Goal: Information Seeking & Learning: Learn about a topic

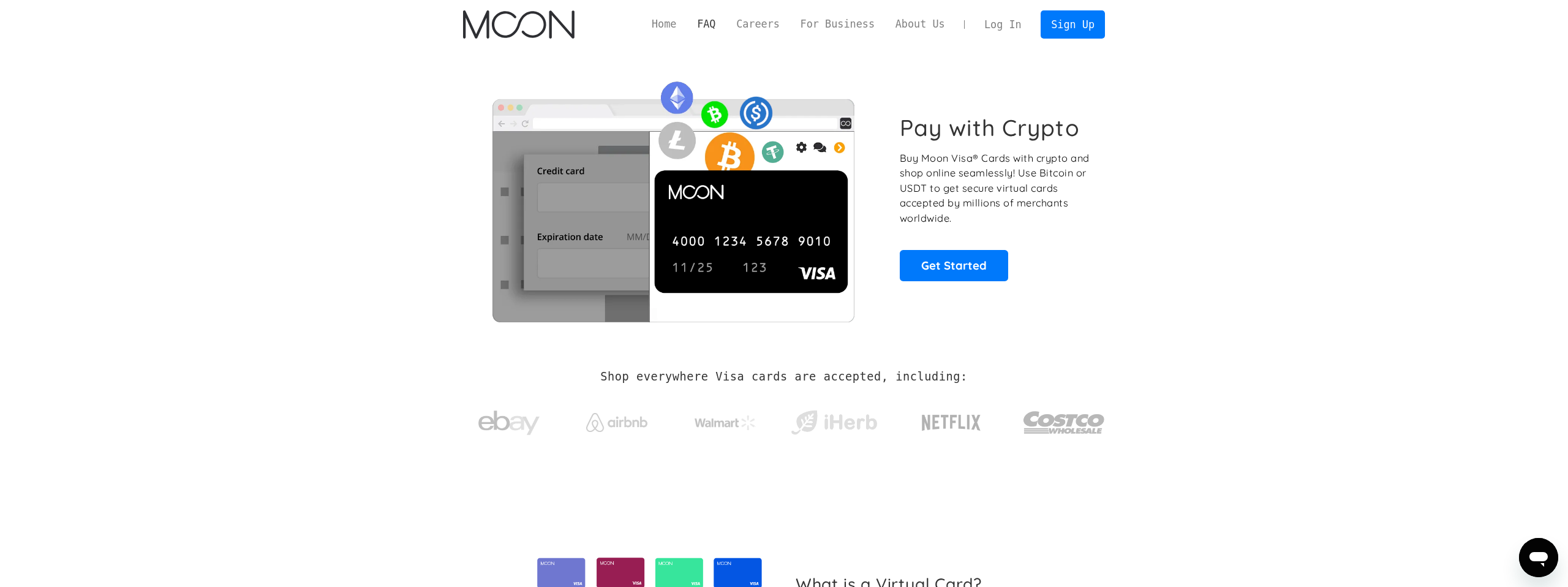
click at [712, 23] on link "FAQ" at bounding box center [706, 24] width 39 height 15
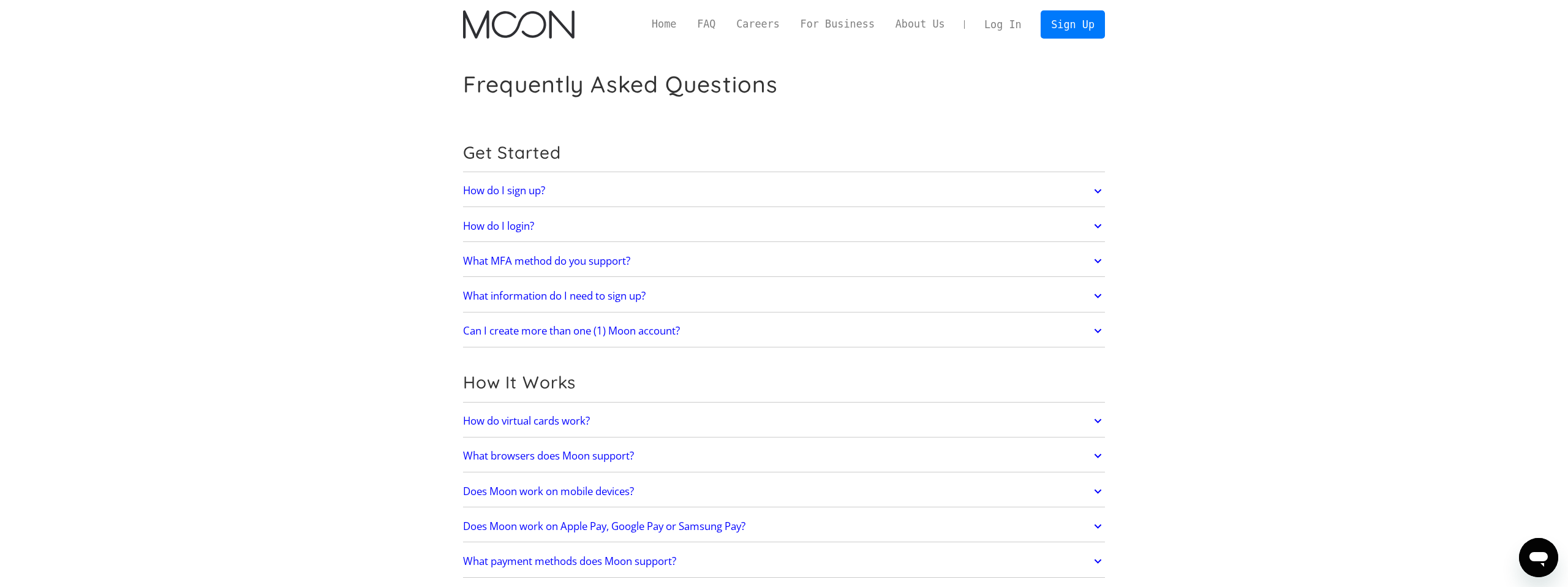
click at [576, 191] on link "How do I sign up?" at bounding box center [784, 191] width 642 height 26
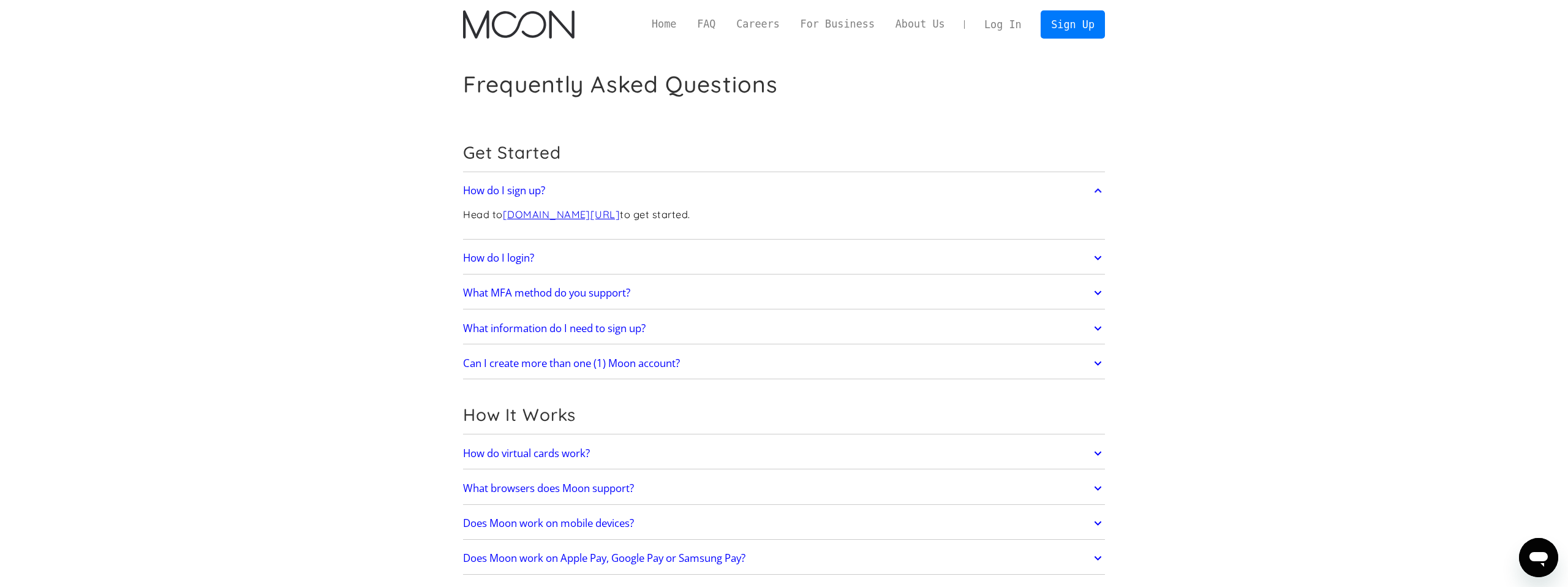
click at [602, 255] on link "How do I login?" at bounding box center [784, 258] width 642 height 26
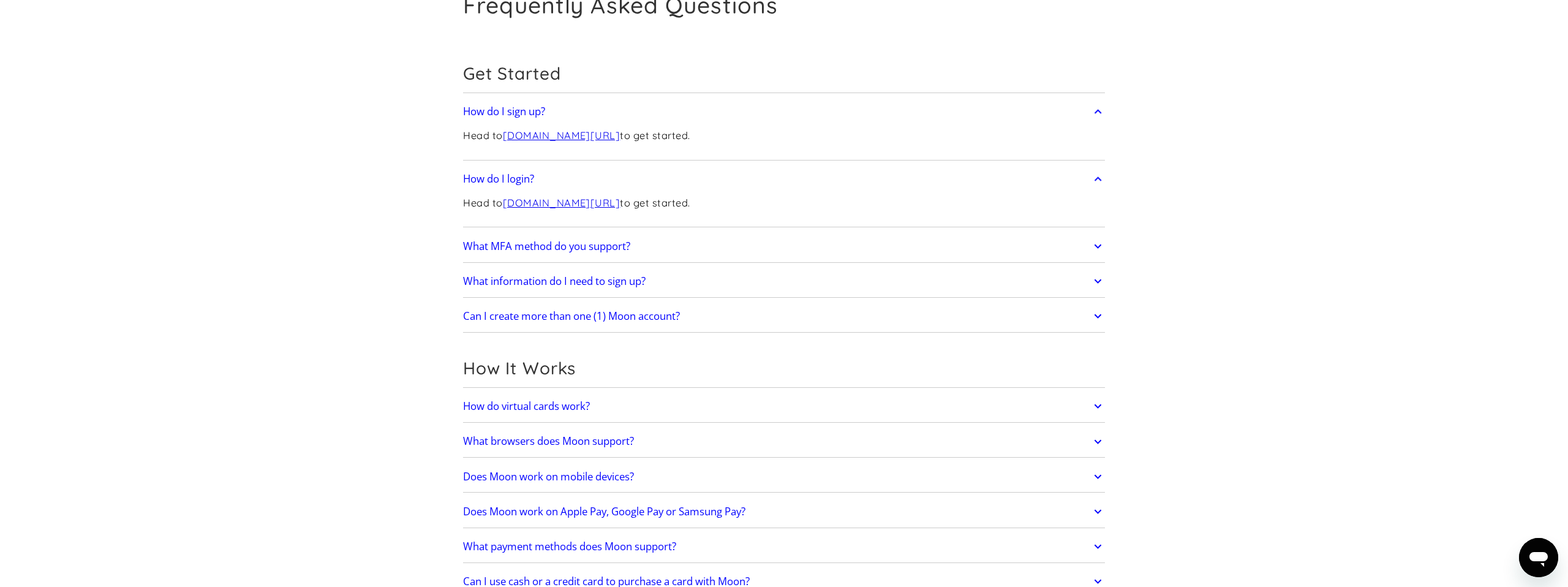
scroll to position [196, 0]
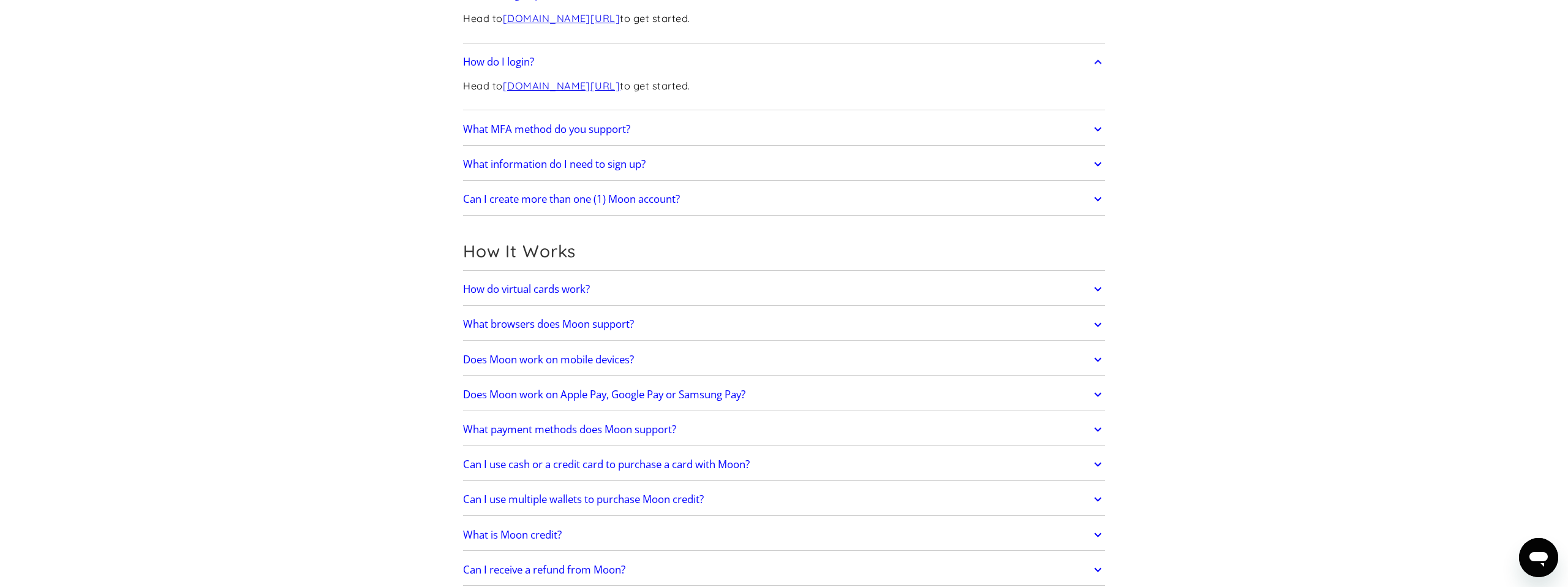
click at [608, 296] on link "How do virtual cards work?" at bounding box center [784, 289] width 642 height 26
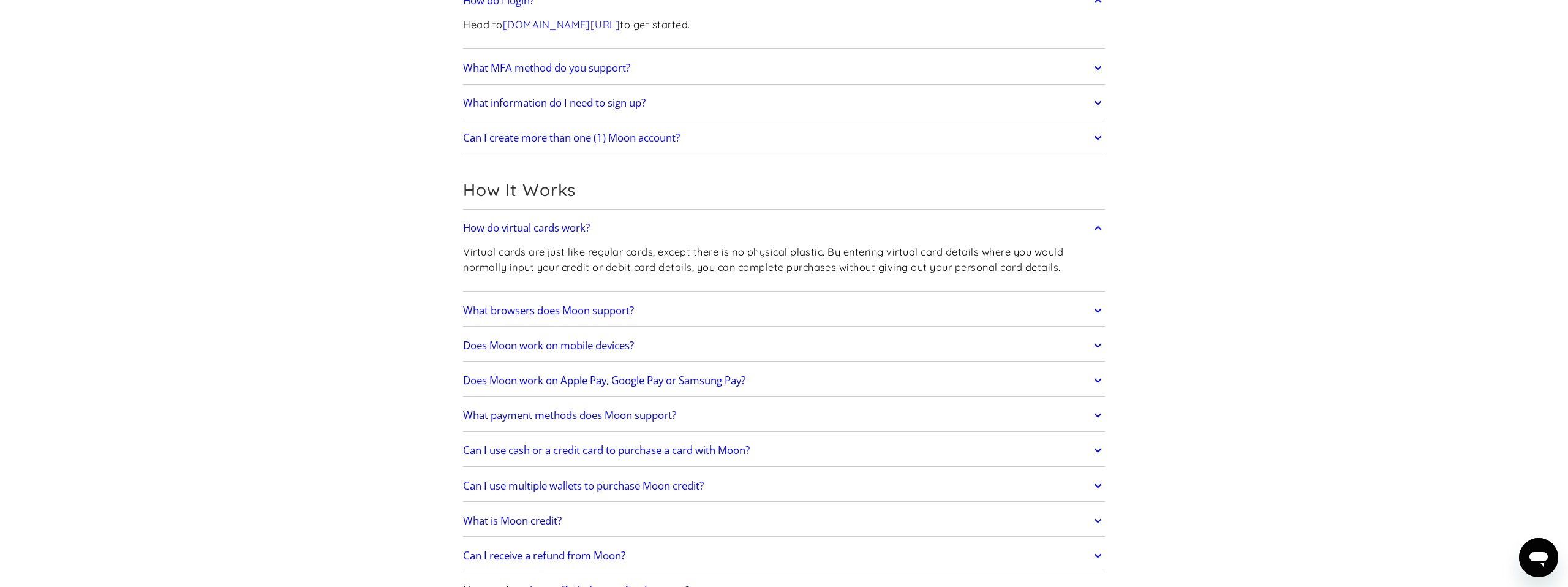
scroll to position [351, 0]
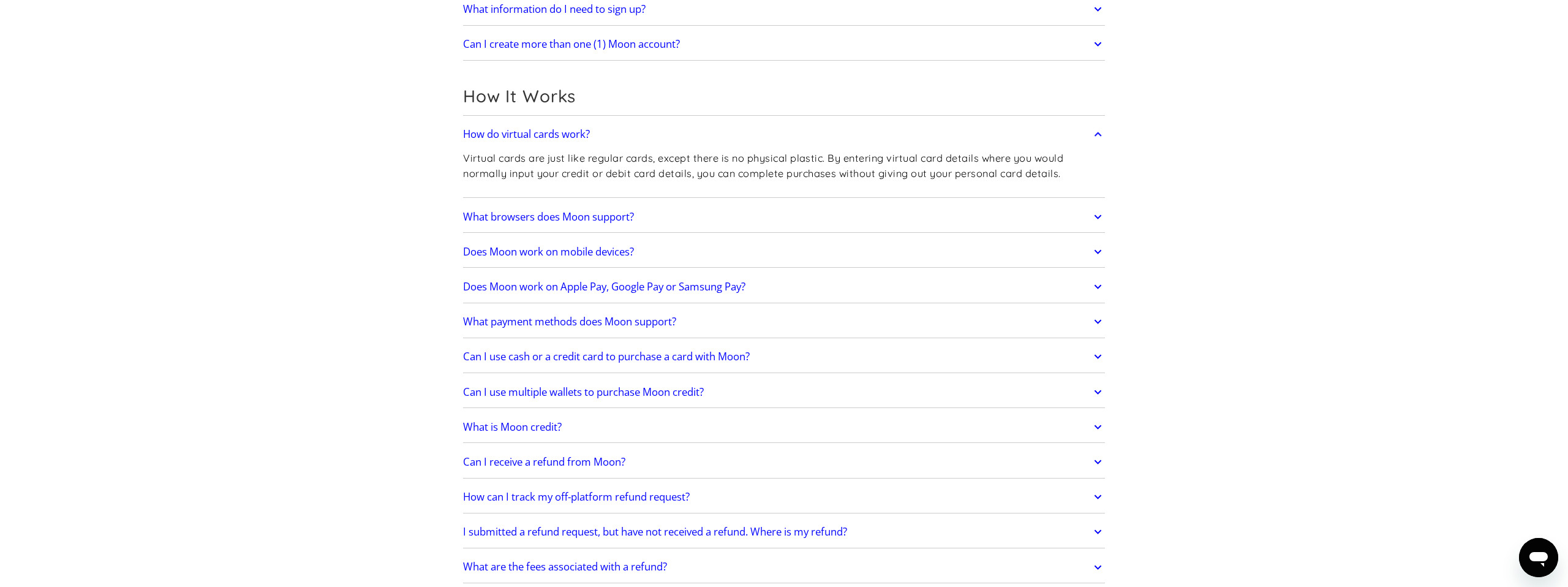
click at [658, 223] on link "What browsers does Moon support?" at bounding box center [784, 217] width 642 height 26
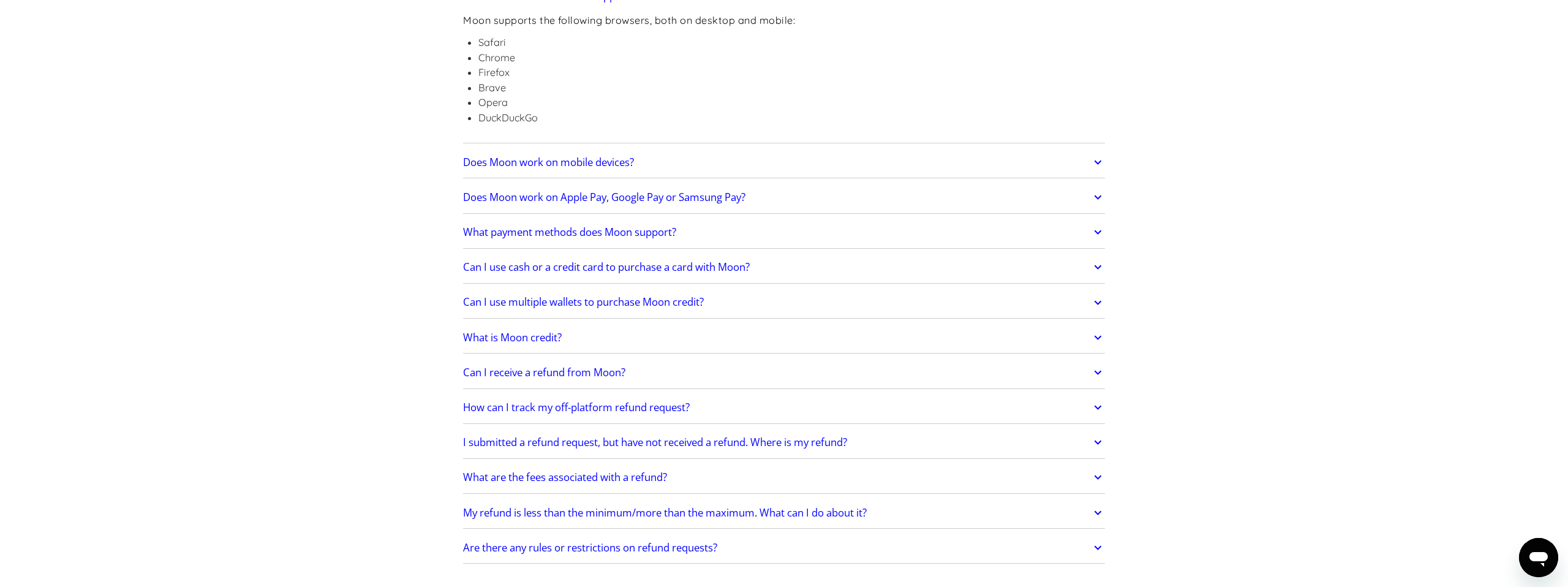
scroll to position [661, 0]
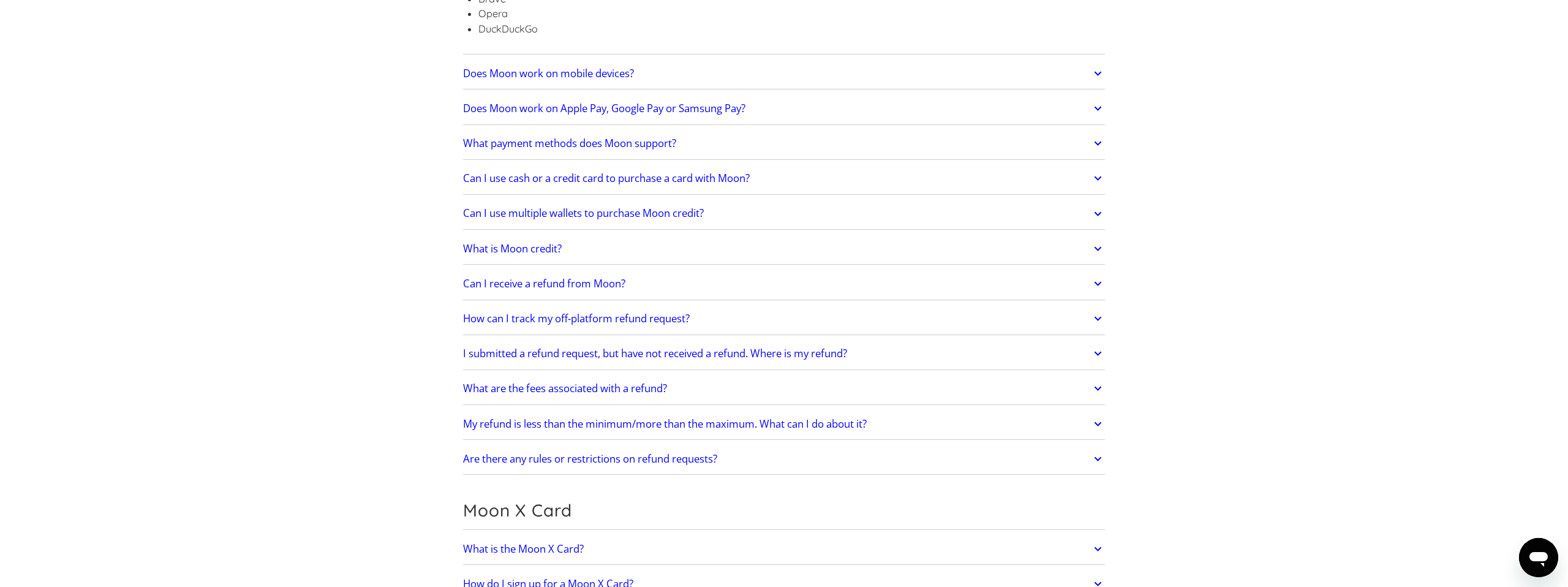
click at [684, 149] on link "What payment methods does Moon support?" at bounding box center [784, 143] width 642 height 26
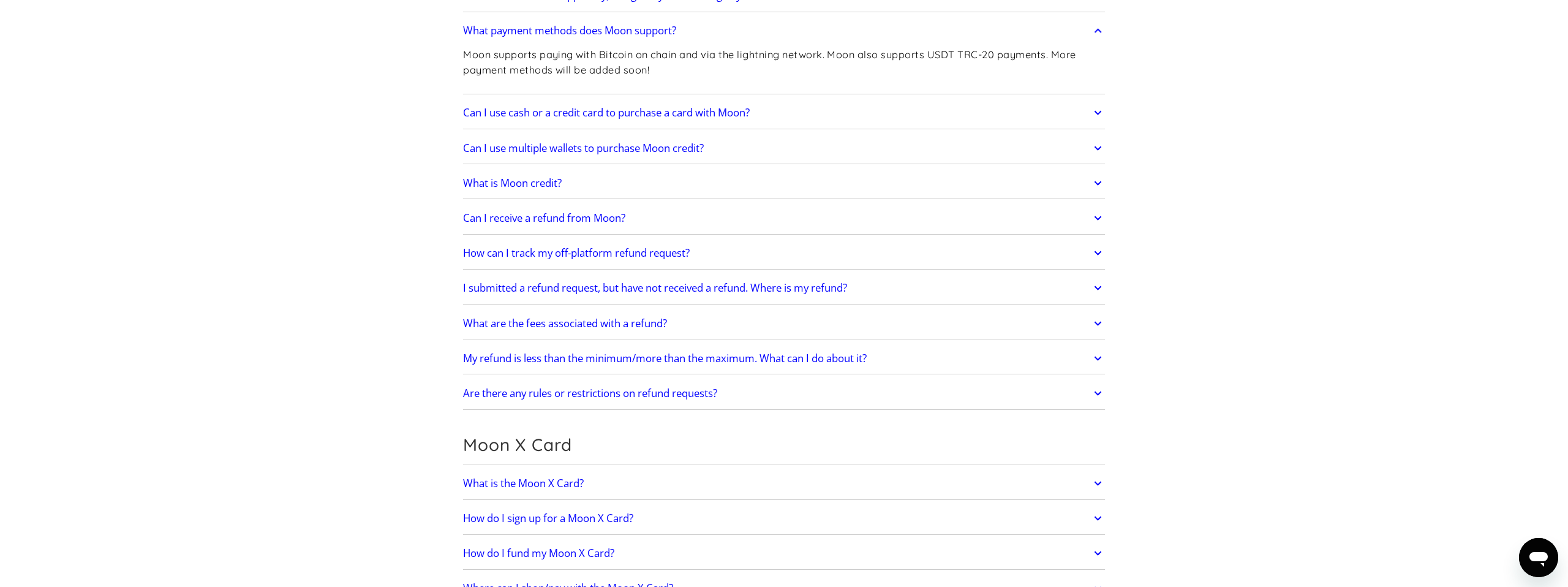
scroll to position [784, 0]
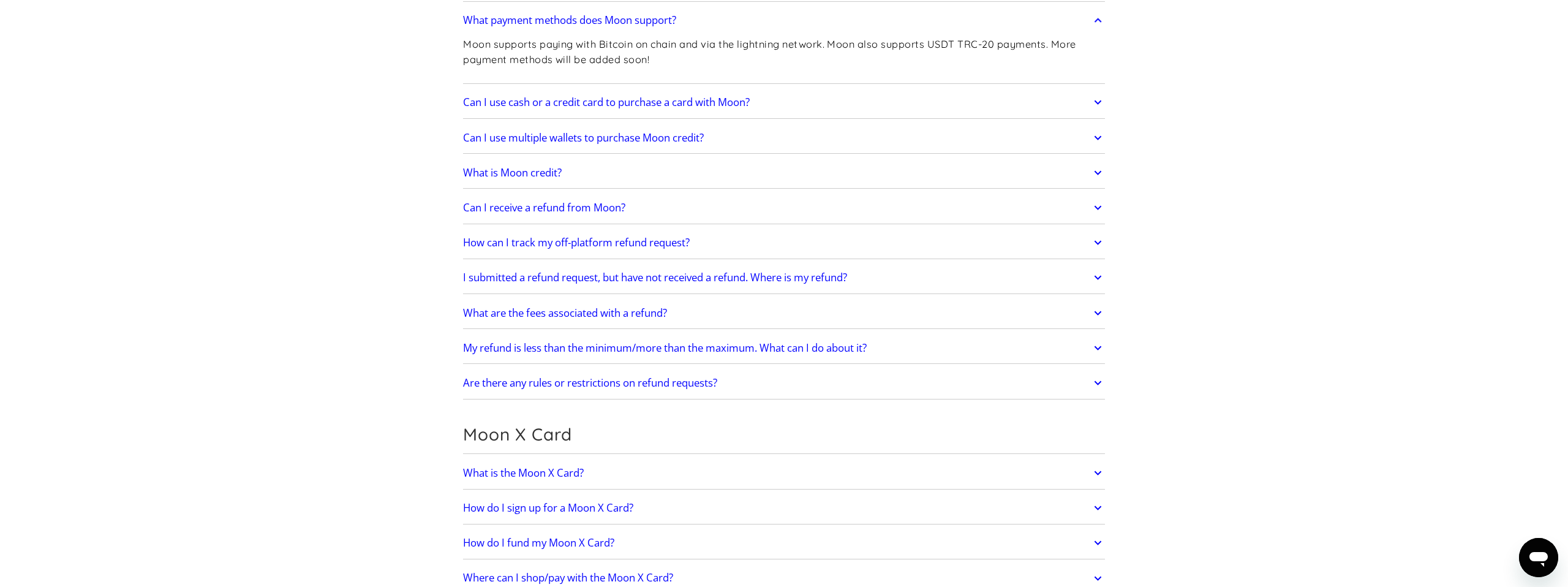
click at [720, 144] on link "Can I use multiple wallets to purchase Moon credit?" at bounding box center [784, 137] width 642 height 26
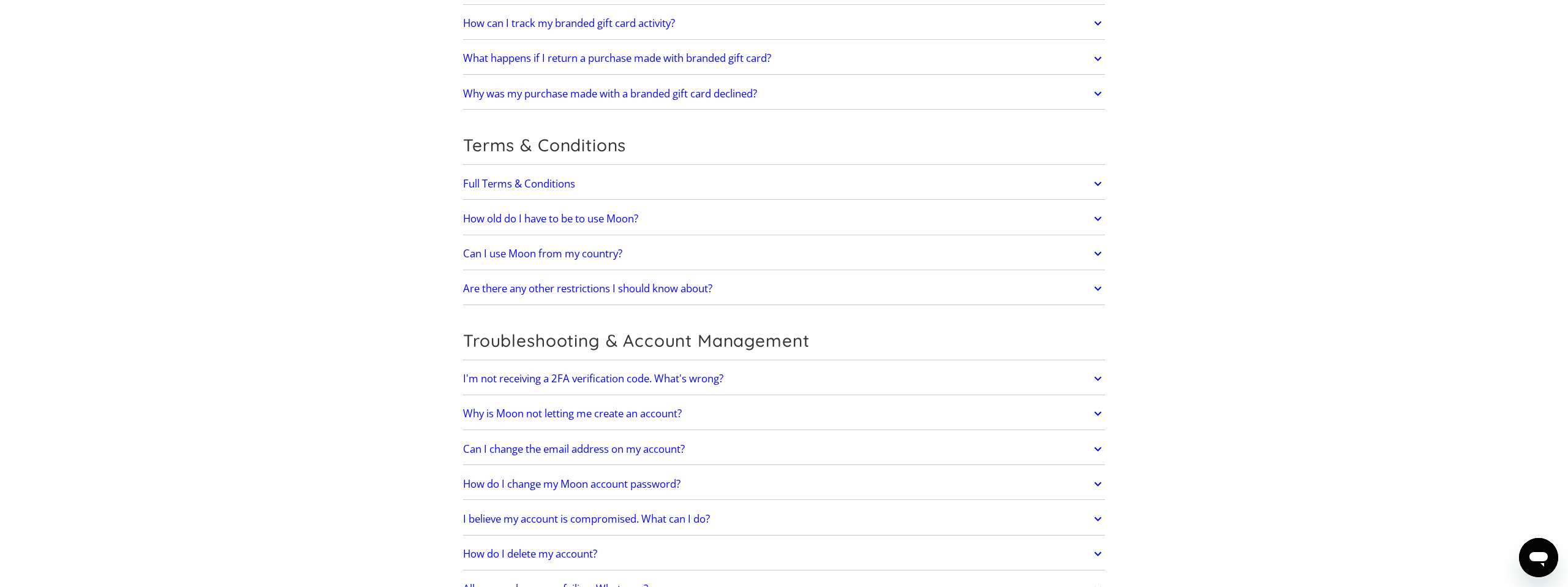
scroll to position [2969, 0]
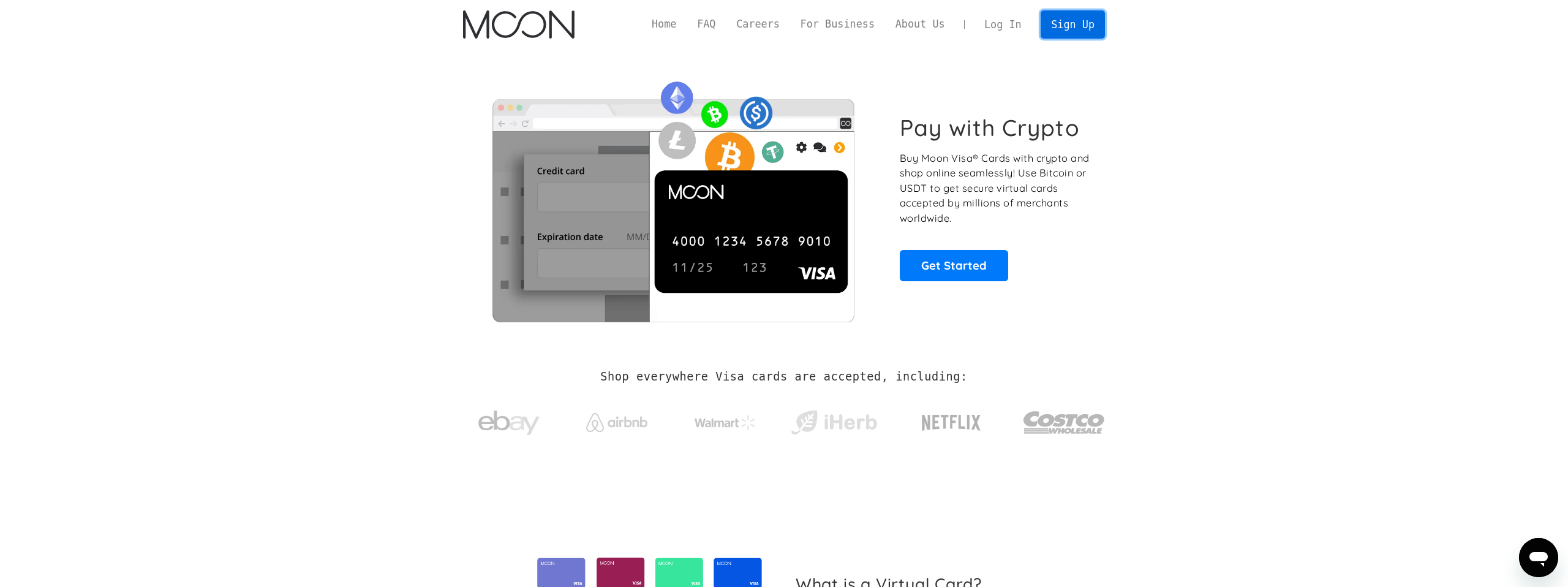
click at [1066, 35] on link "Sign Up" at bounding box center [1072, 23] width 64 height 28
